Goal: Task Accomplishment & Management: Complete application form

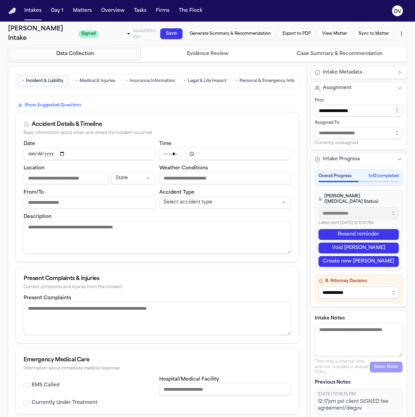
select select "******"
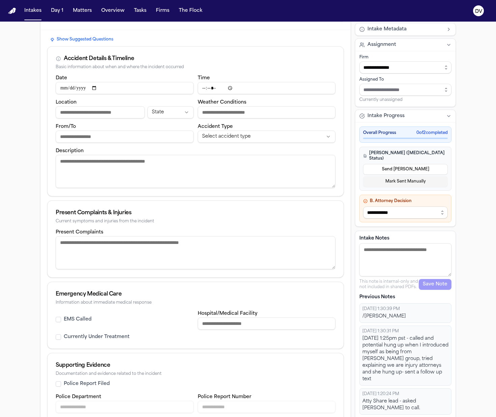
scroll to position [120, 0]
